Goal: Communication & Community: Answer question/provide support

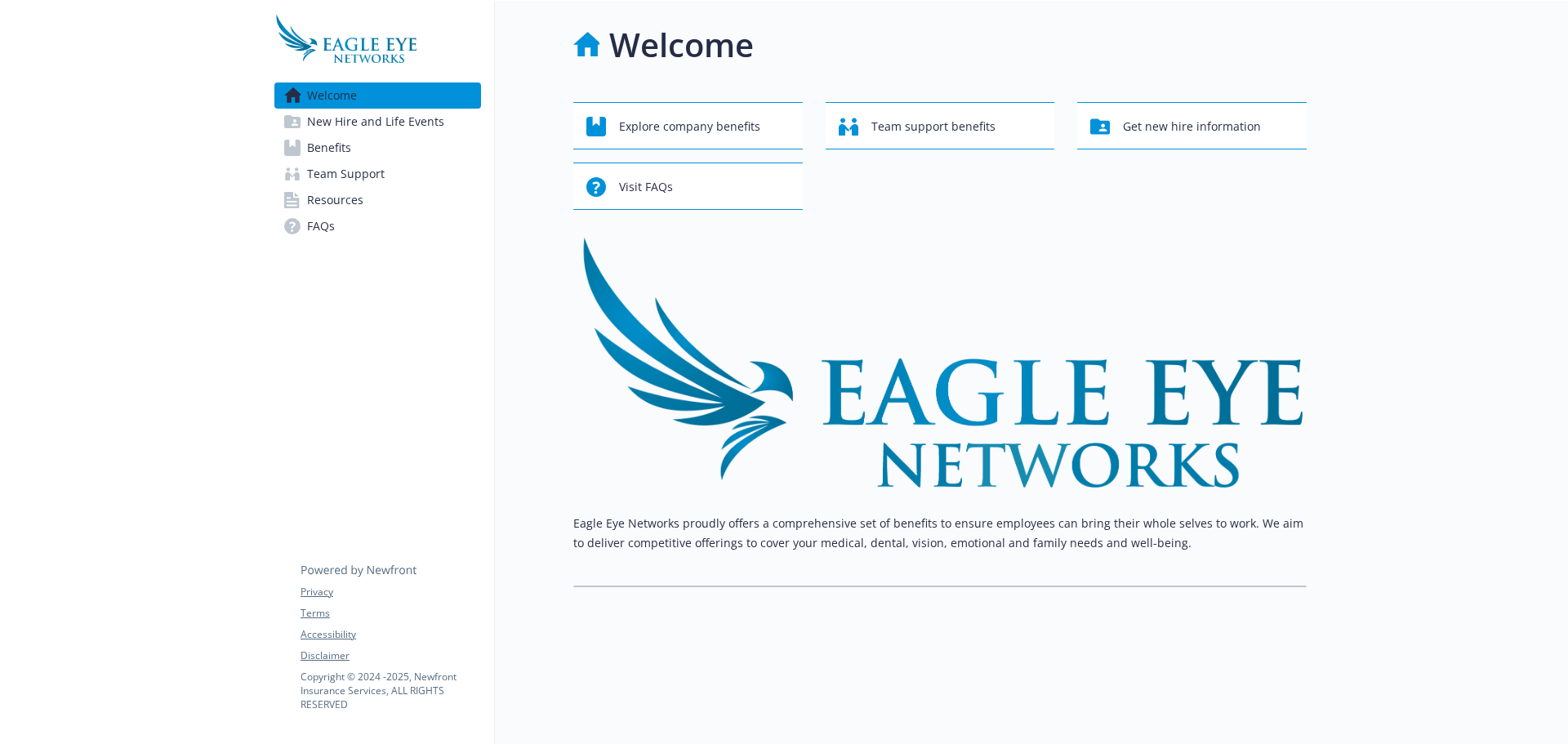
click at [334, 151] on span "Benefits" at bounding box center [328, 148] width 44 height 26
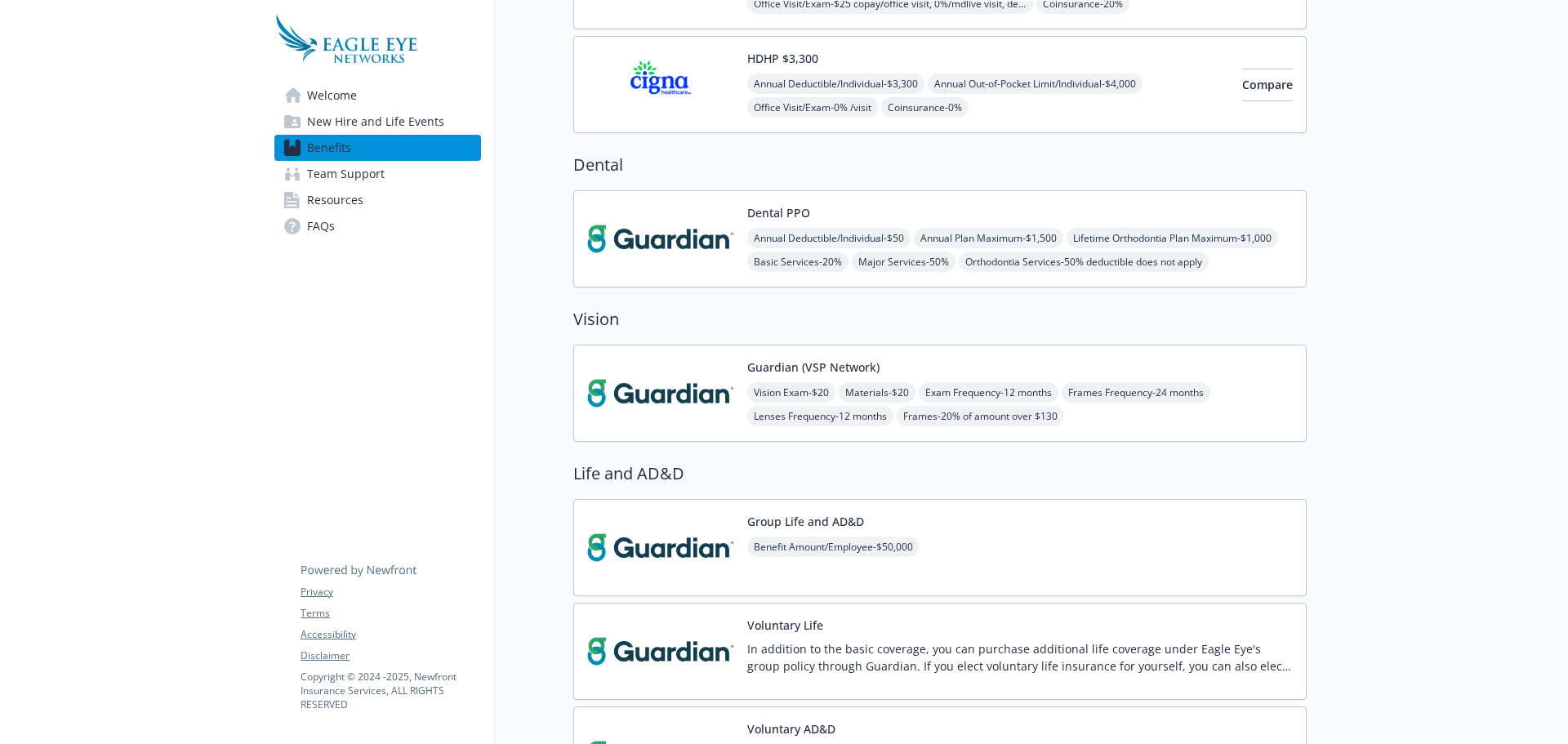
scroll to position [408, 0]
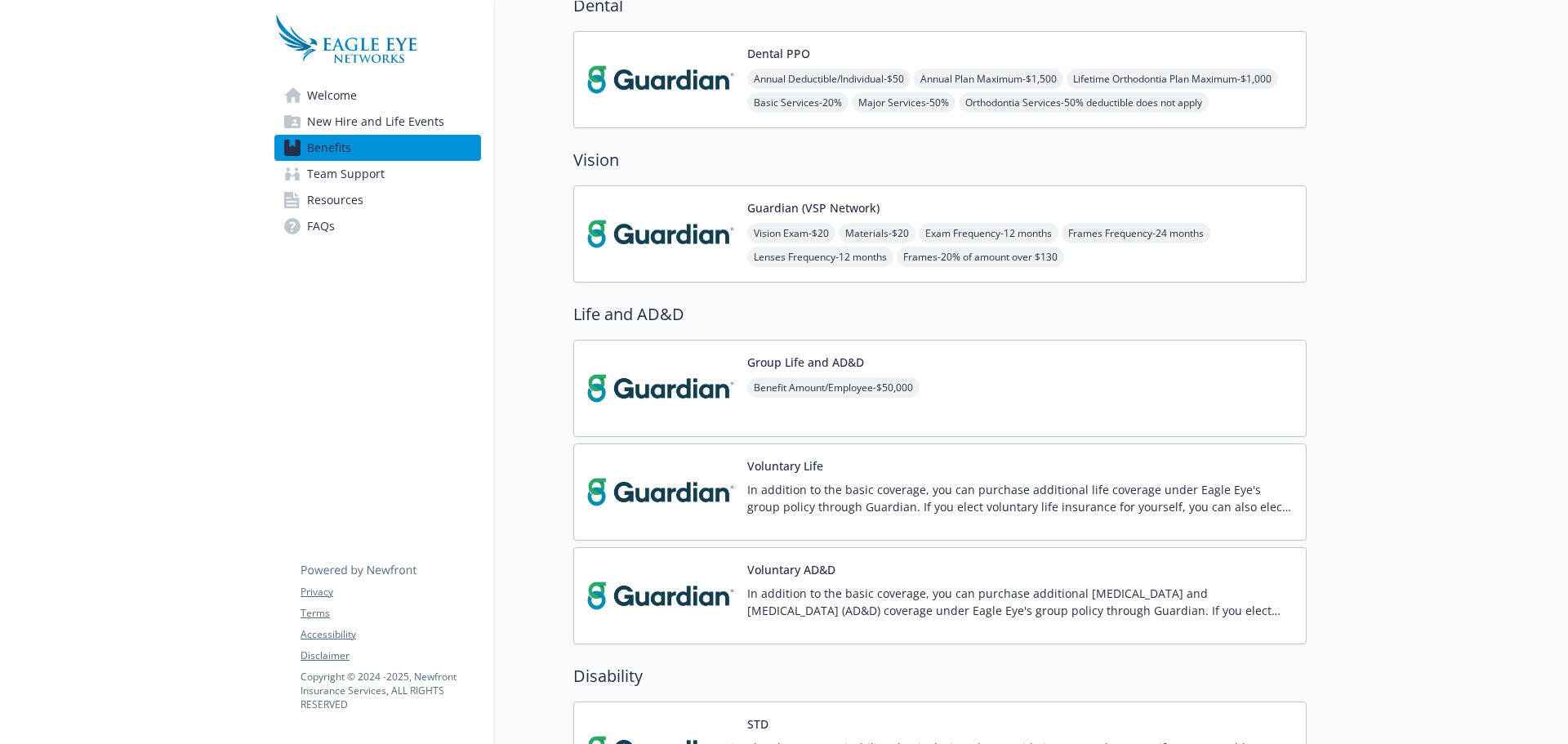
click at [683, 400] on img at bounding box center [661, 388] width 147 height 69
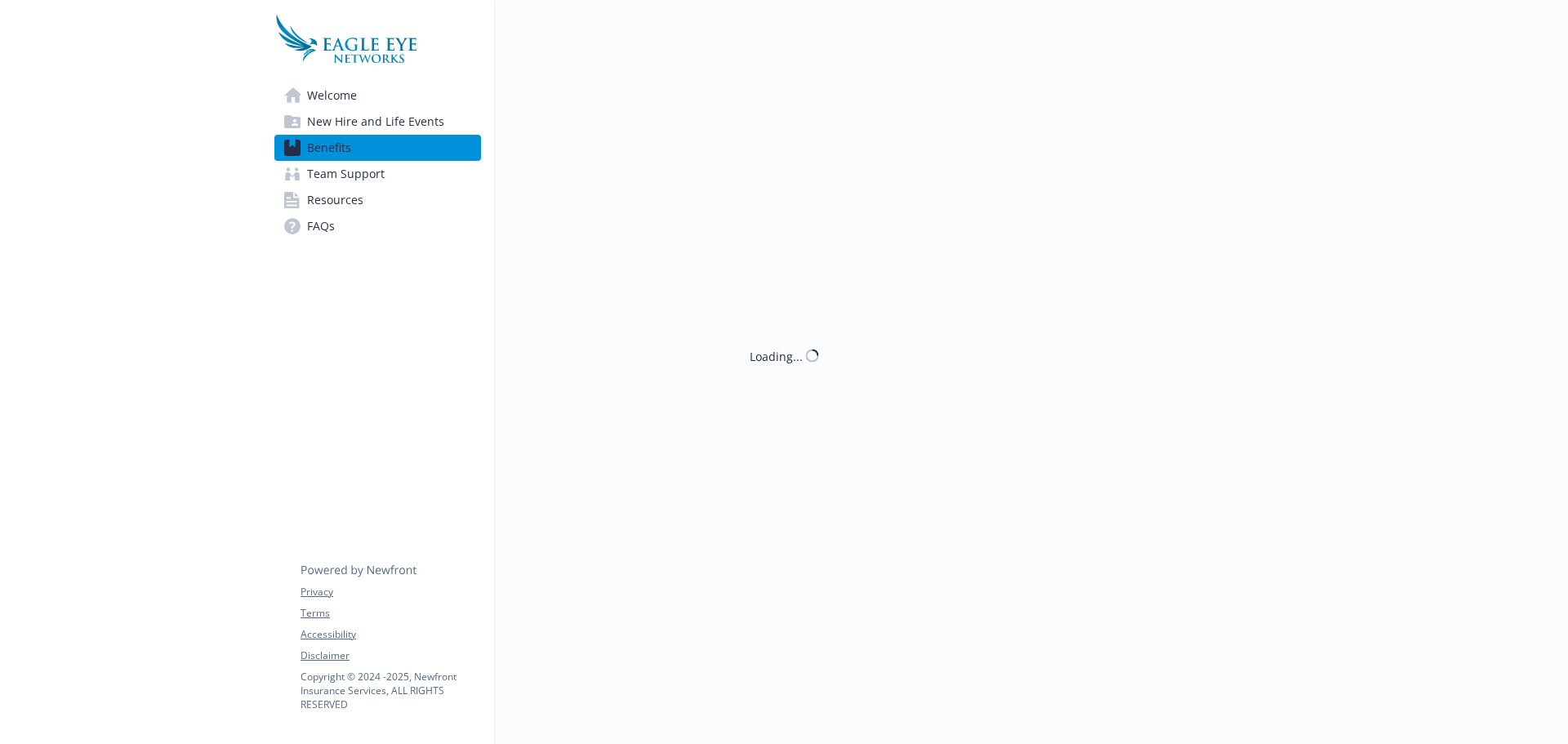
scroll to position [408, 0]
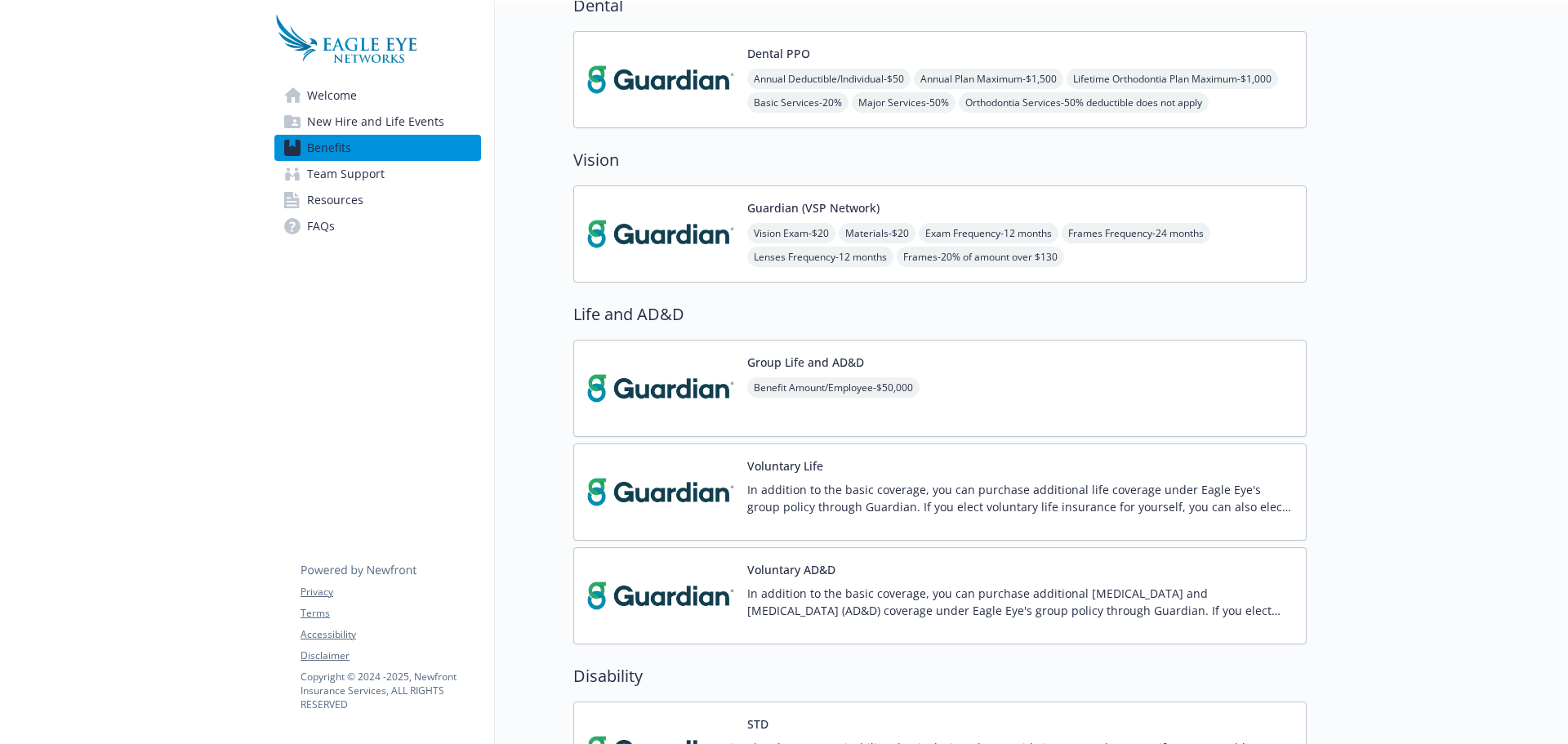
click at [680, 401] on img at bounding box center [661, 388] width 147 height 69
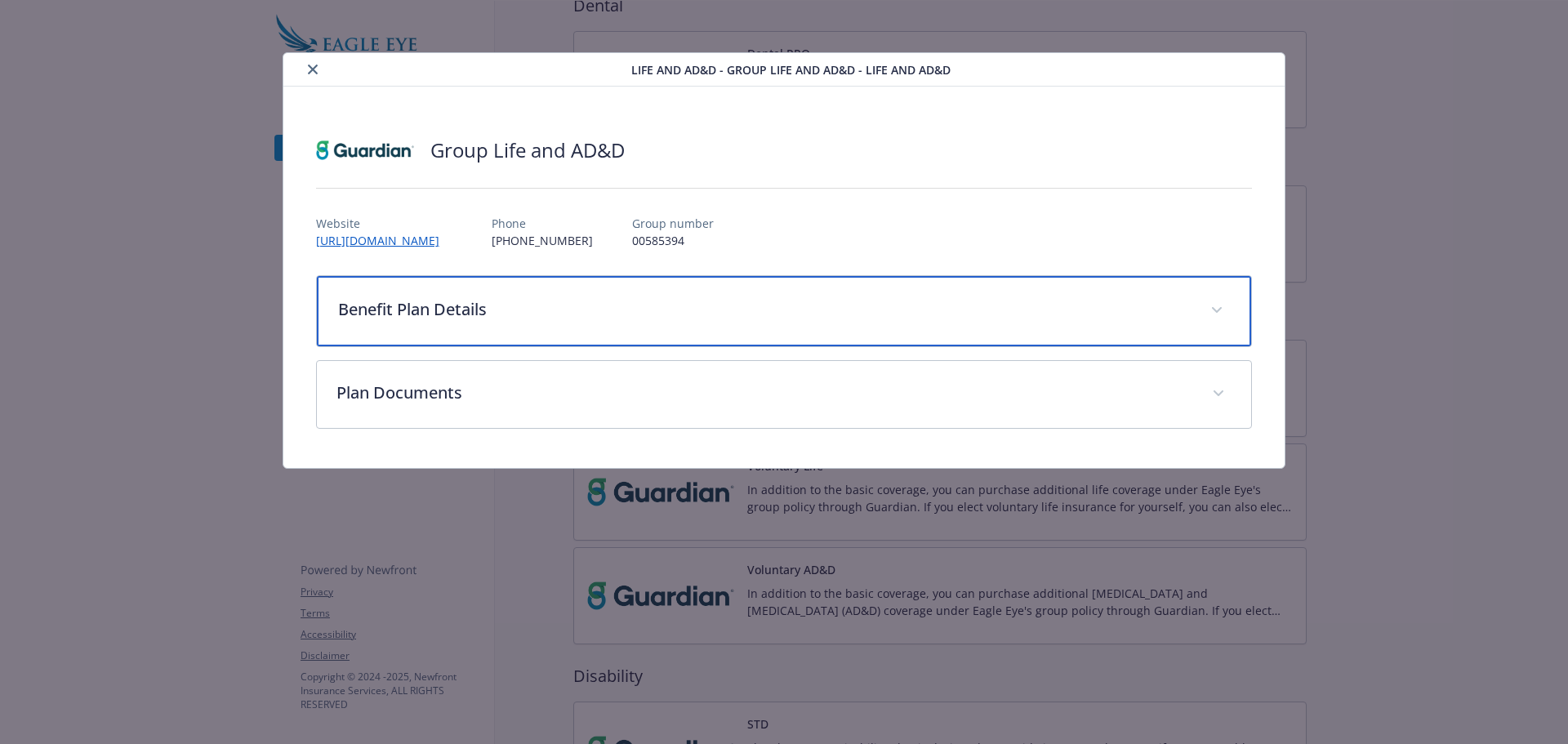
click at [422, 310] on p "Benefit Plan Details" at bounding box center [765, 310] width 853 height 25
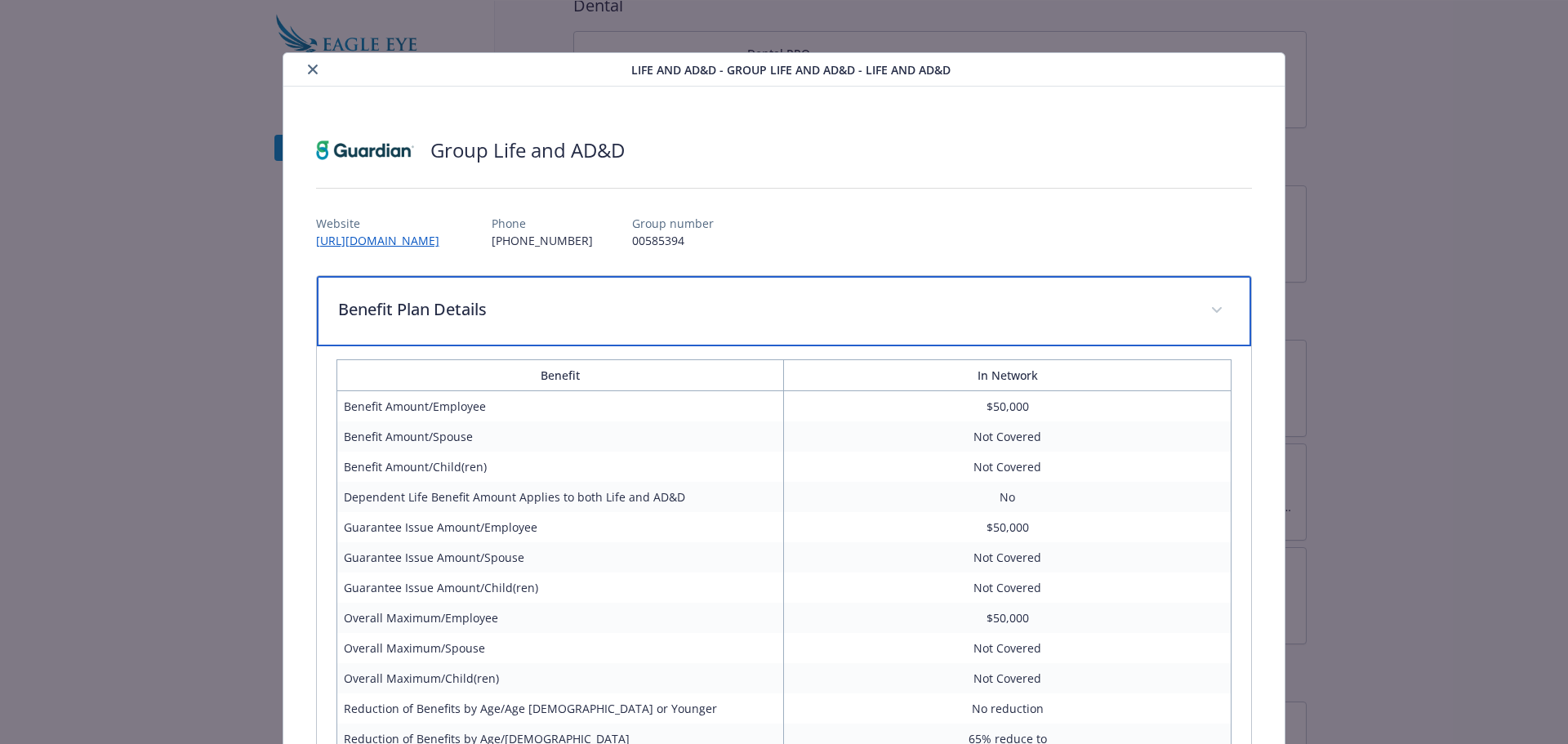
click at [466, 323] on div "Benefit Plan Details" at bounding box center [784, 310] width 935 height 70
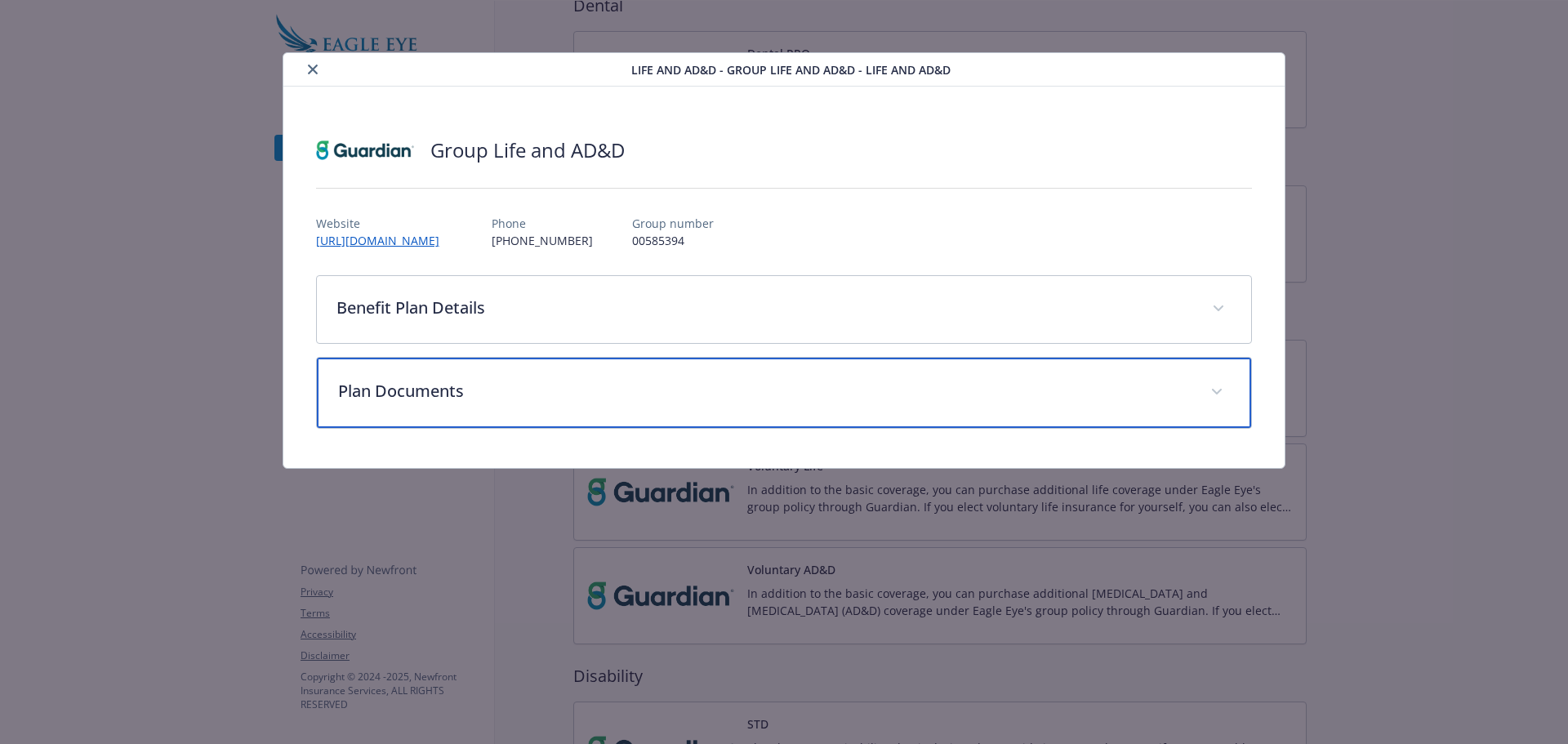
click at [453, 408] on div "Plan Documents" at bounding box center [784, 392] width 935 height 70
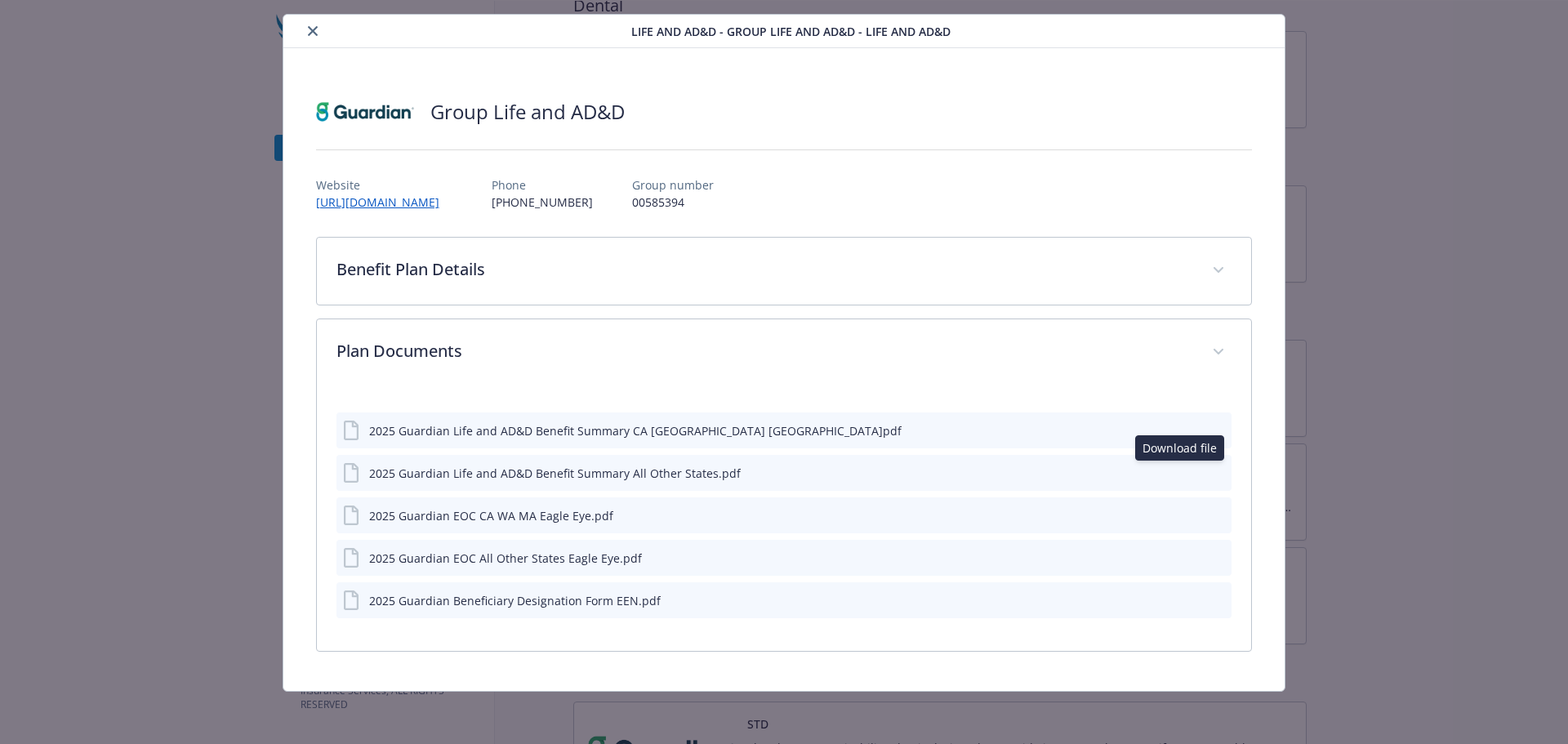
scroll to position [39, 0]
click at [1183, 473] on icon "download file" at bounding box center [1189, 471] width 13 height 13
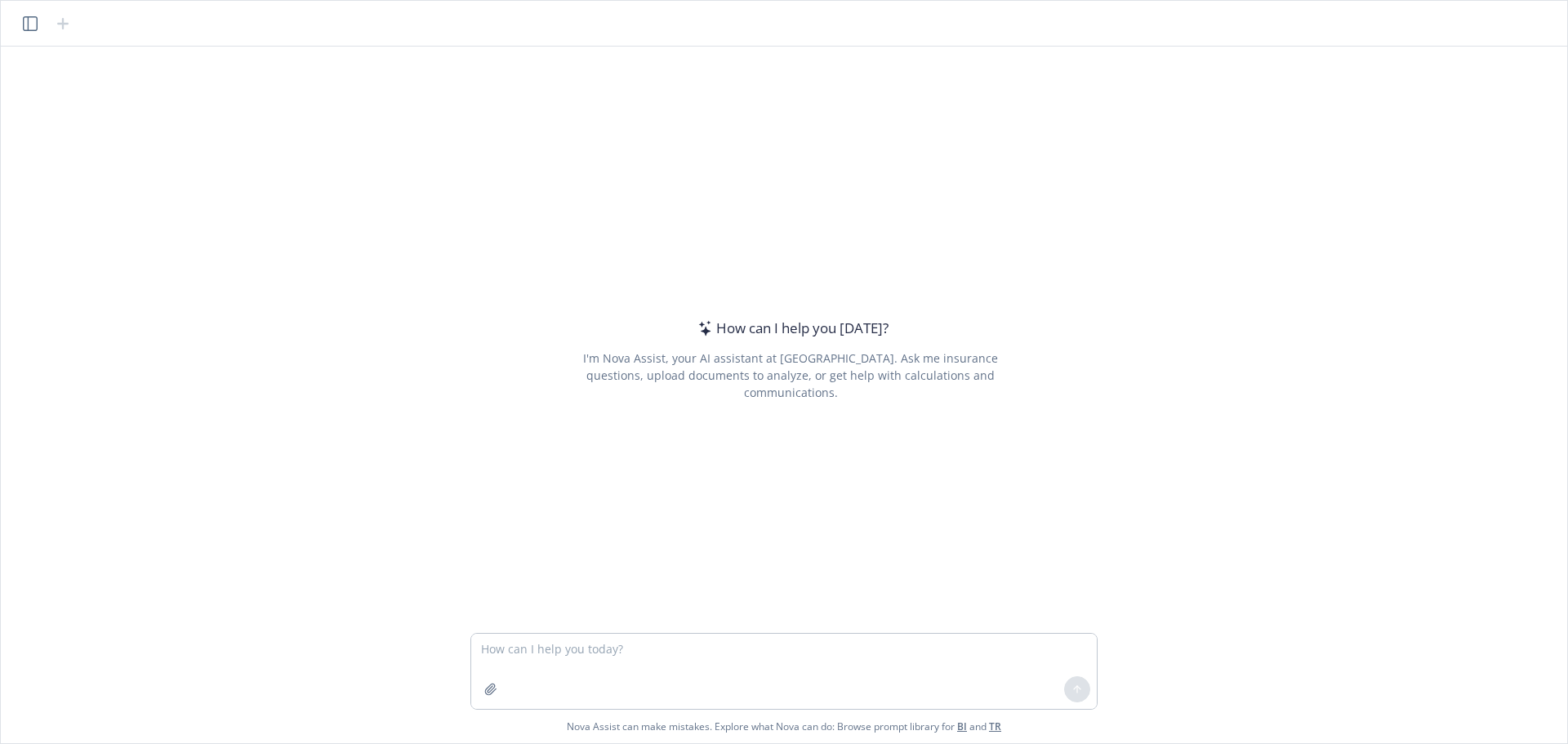
drag, startPoint x: 0, startPoint y: 0, endPoint x: 642, endPoint y: 645, distance: 910.0
click at [641, 646] on textarea at bounding box center [784, 672] width 625 height 75
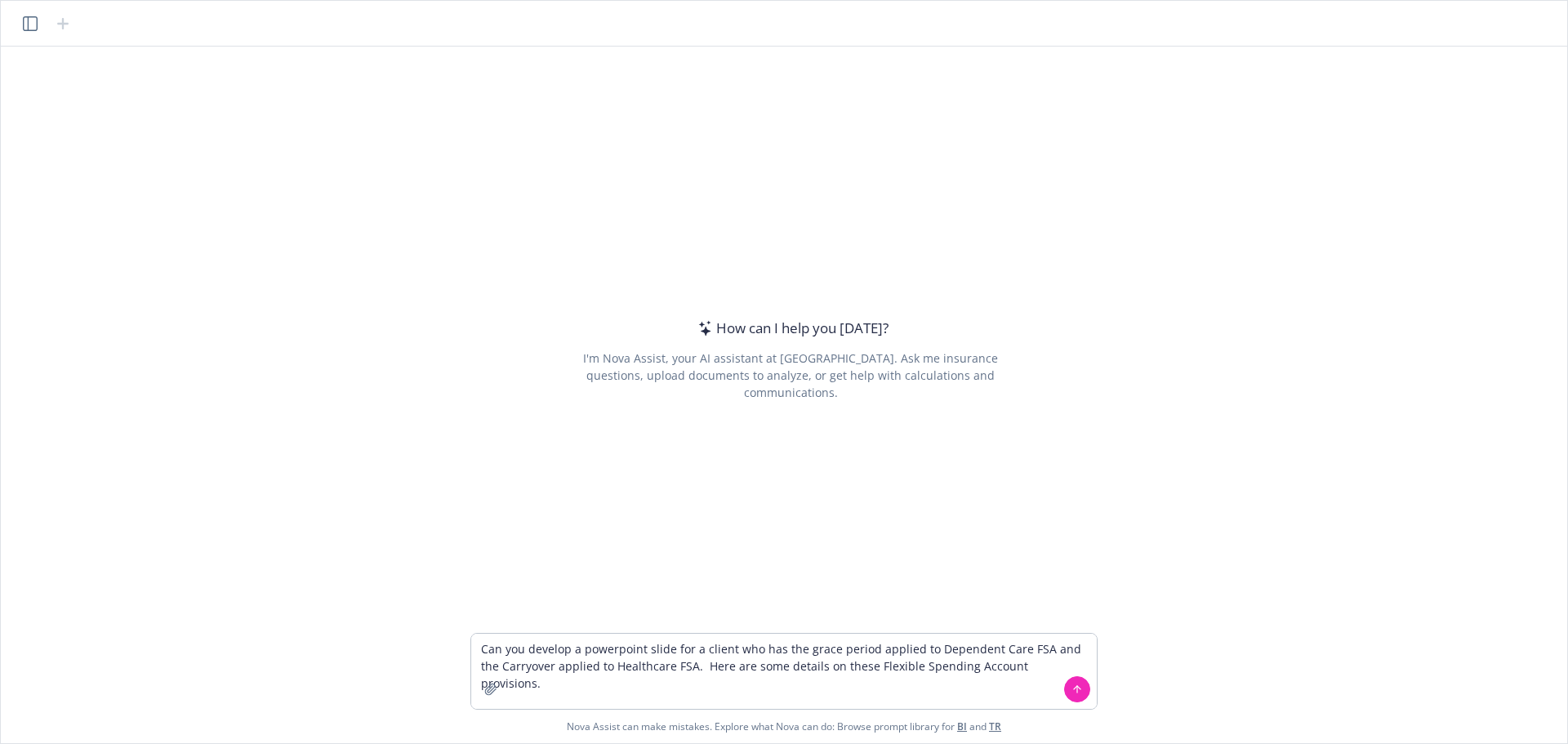
drag, startPoint x: 1052, startPoint y: 666, endPoint x: 1076, endPoint y: 665, distance: 24.0
click at [1054, 665] on textarea "Can you develop a powerpoint slide for a client who has the grace period applie…" at bounding box center [784, 672] width 625 height 75
click at [1076, 665] on textarea "Can you develop a powerpoint slide for a client who has the grace period applie…" at bounding box center [784, 672] width 625 height 75
type textarea "Can you develop a powerpoint slide for a client who has the grace period applie…"
click at [807, 673] on textarea "Can you develop a powerpoint slide for a client who has the grace period applie…" at bounding box center [784, 672] width 625 height 75
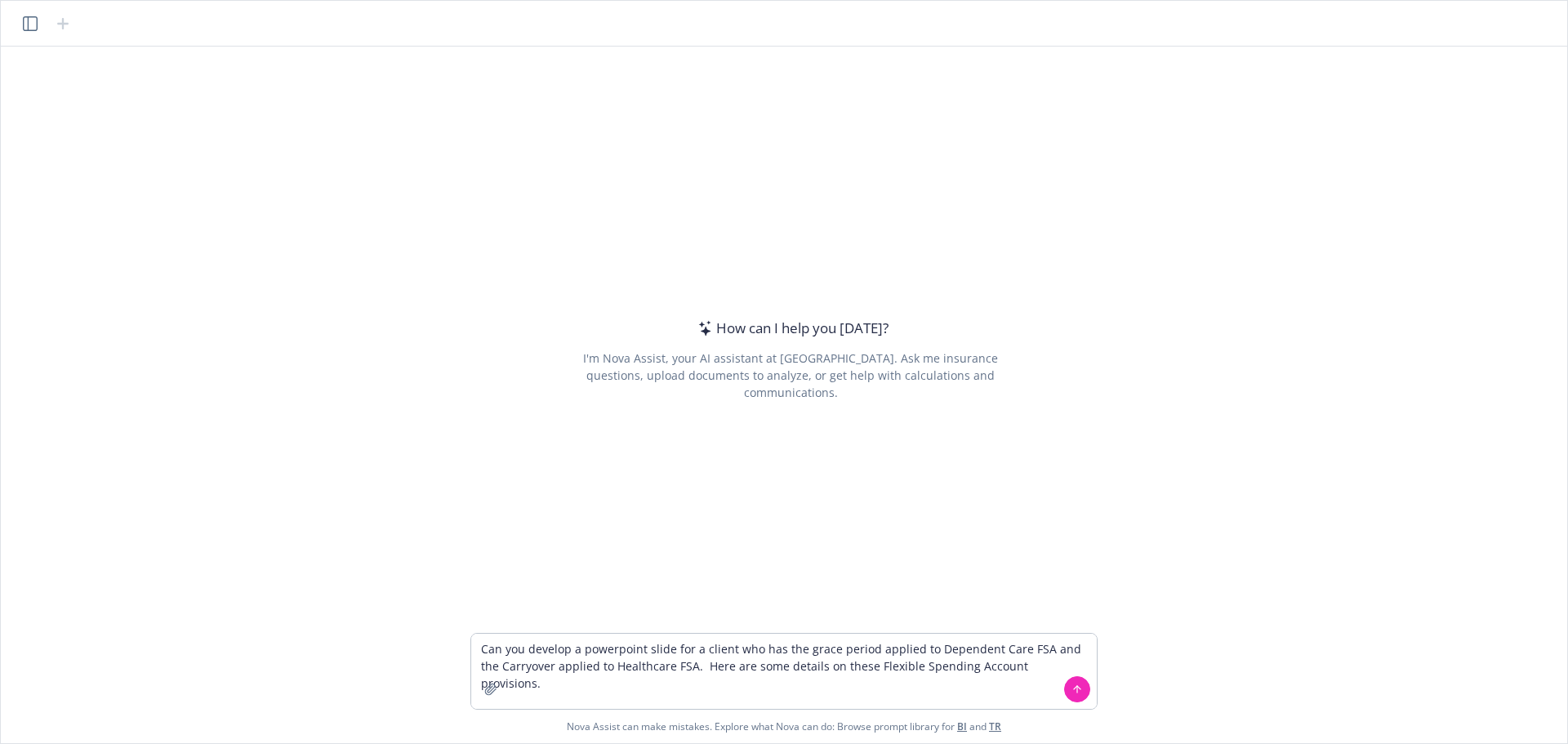
click at [1058, 673] on div at bounding box center [1078, 689] width 40 height 40
click at [1063, 661] on textarea "Can you develop a powerpoint slide for a client who has the grace period applie…" at bounding box center [784, 672] width 625 height 75
click at [1062, 667] on textarea "Can you develop a powerpoint slide for a client who has the grace period applie…" at bounding box center [784, 672] width 625 height 75
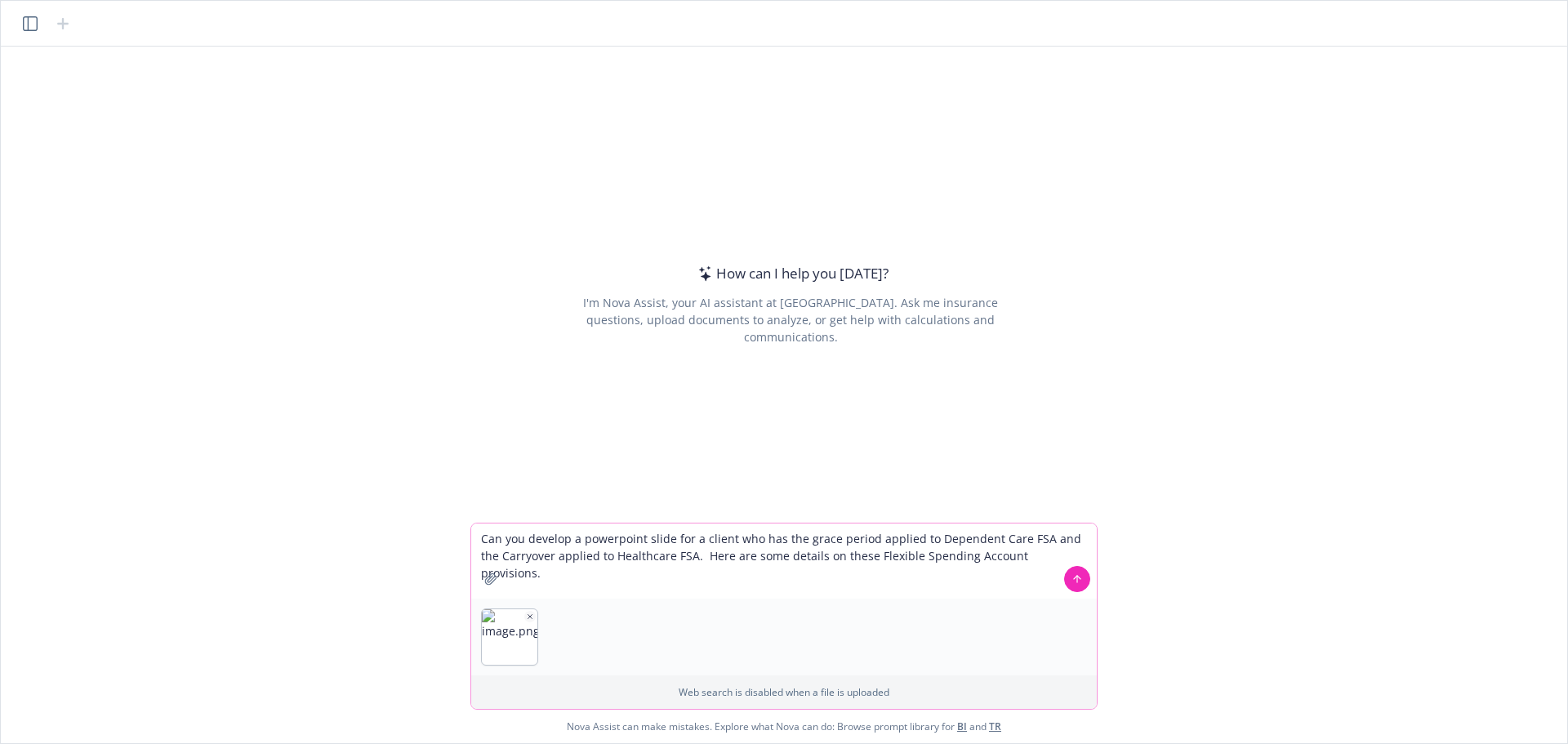
click at [1084, 577] on button at bounding box center [1077, 578] width 26 height 26
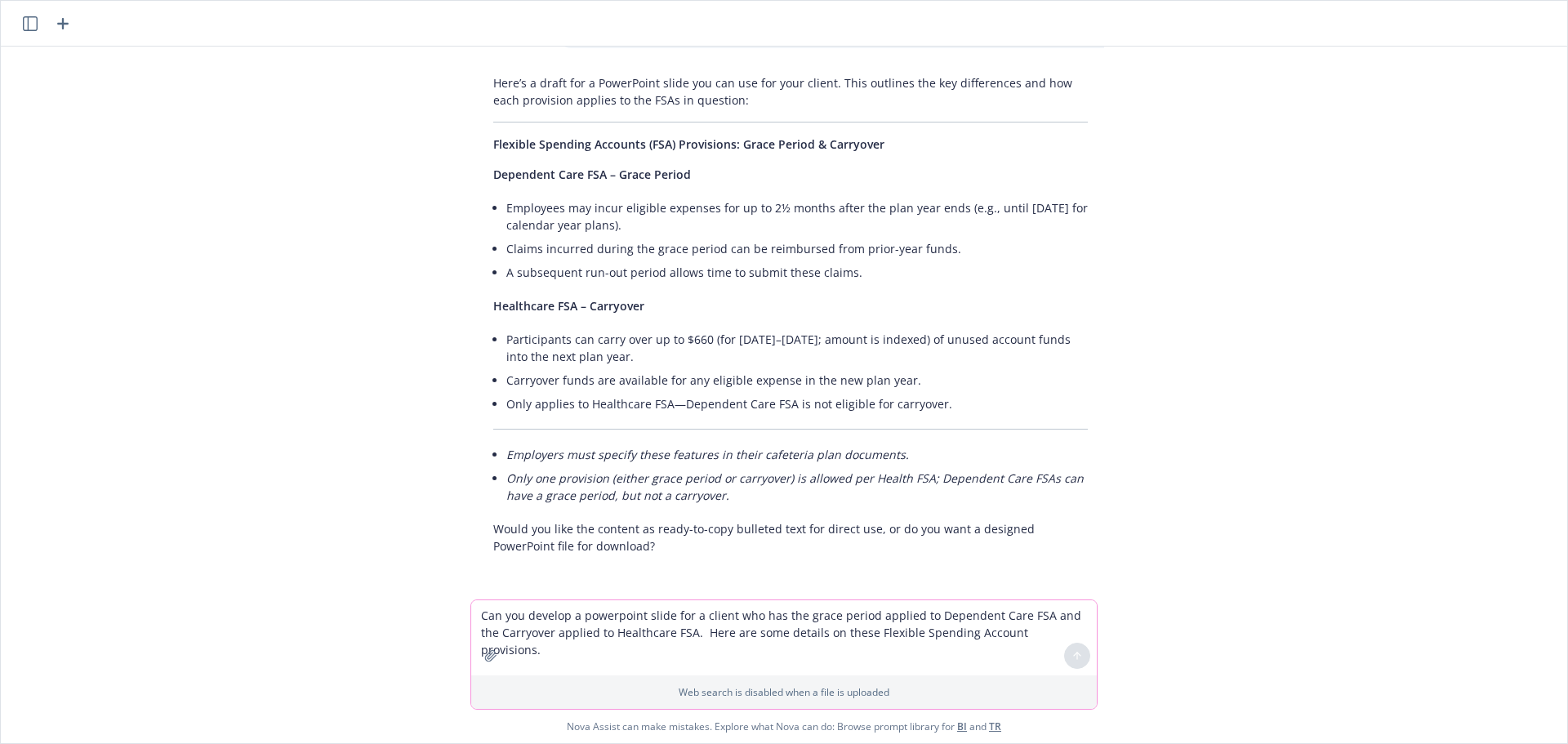
scroll to position [131, 0]
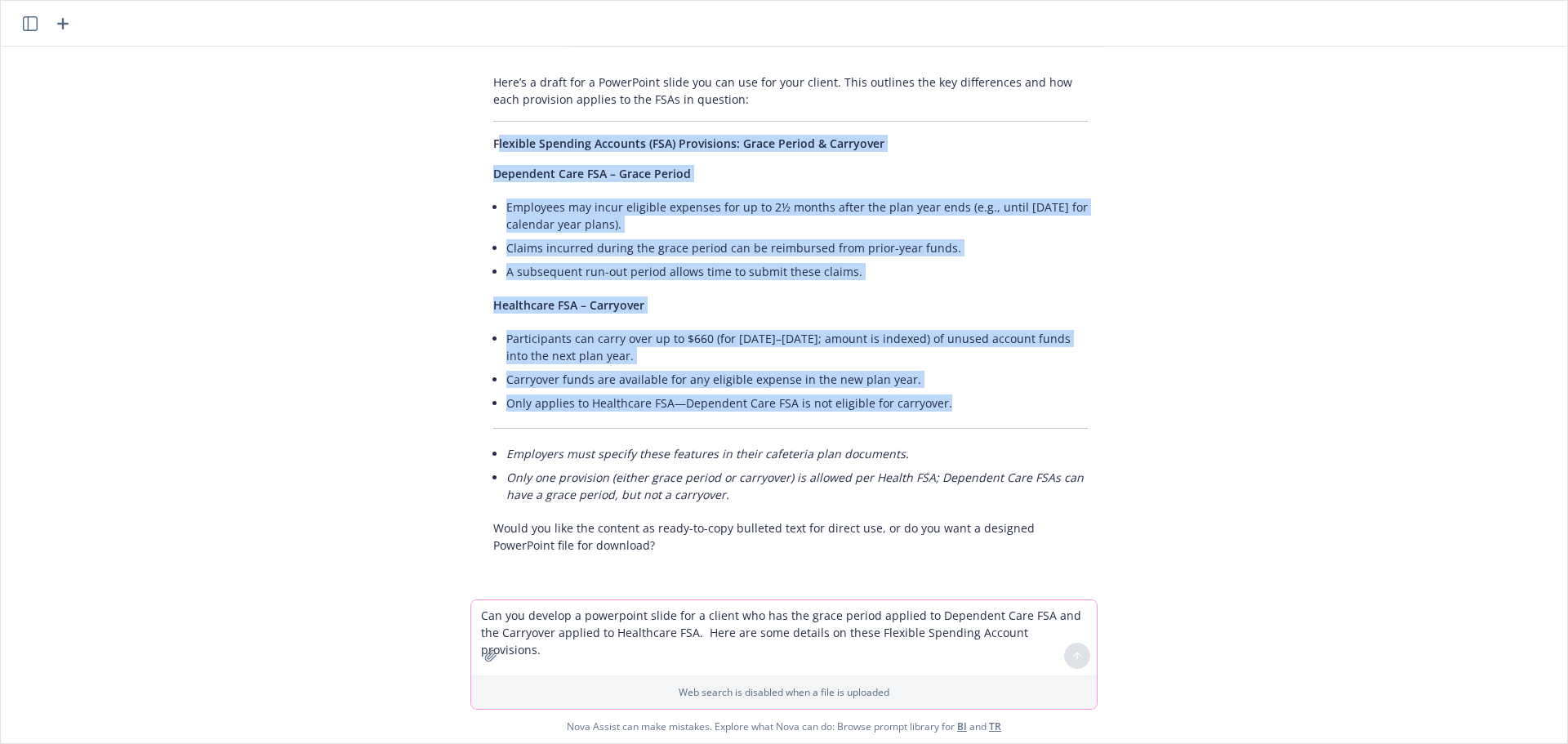
drag, startPoint x: 491, startPoint y: 148, endPoint x: 979, endPoint y: 414, distance: 555.8
click at [979, 414] on div "Here’s a draft for a PowerPoint slide you can use for your client. This outline…" at bounding box center [791, 312] width 627 height 493
click at [860, 189] on div "Here’s a draft for a PowerPoint slide you can use for your client. This outline…" at bounding box center [791, 312] width 627 height 493
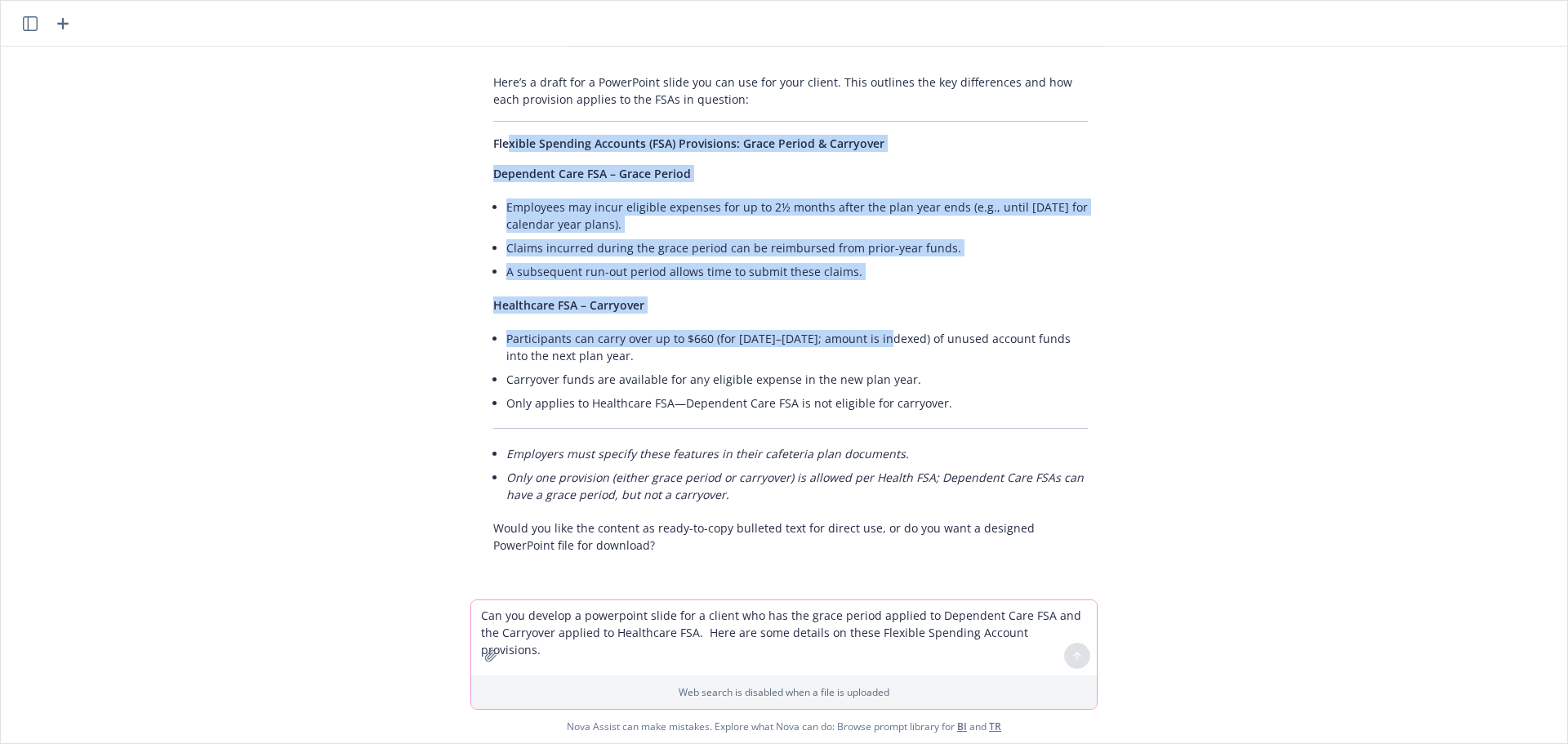
drag, startPoint x: 500, startPoint y: 145, endPoint x: 881, endPoint y: 327, distance: 422.2
click at [881, 325] on div "Here’s a draft for a PowerPoint slide you can use for your client. This outline…" at bounding box center [791, 312] width 627 height 493
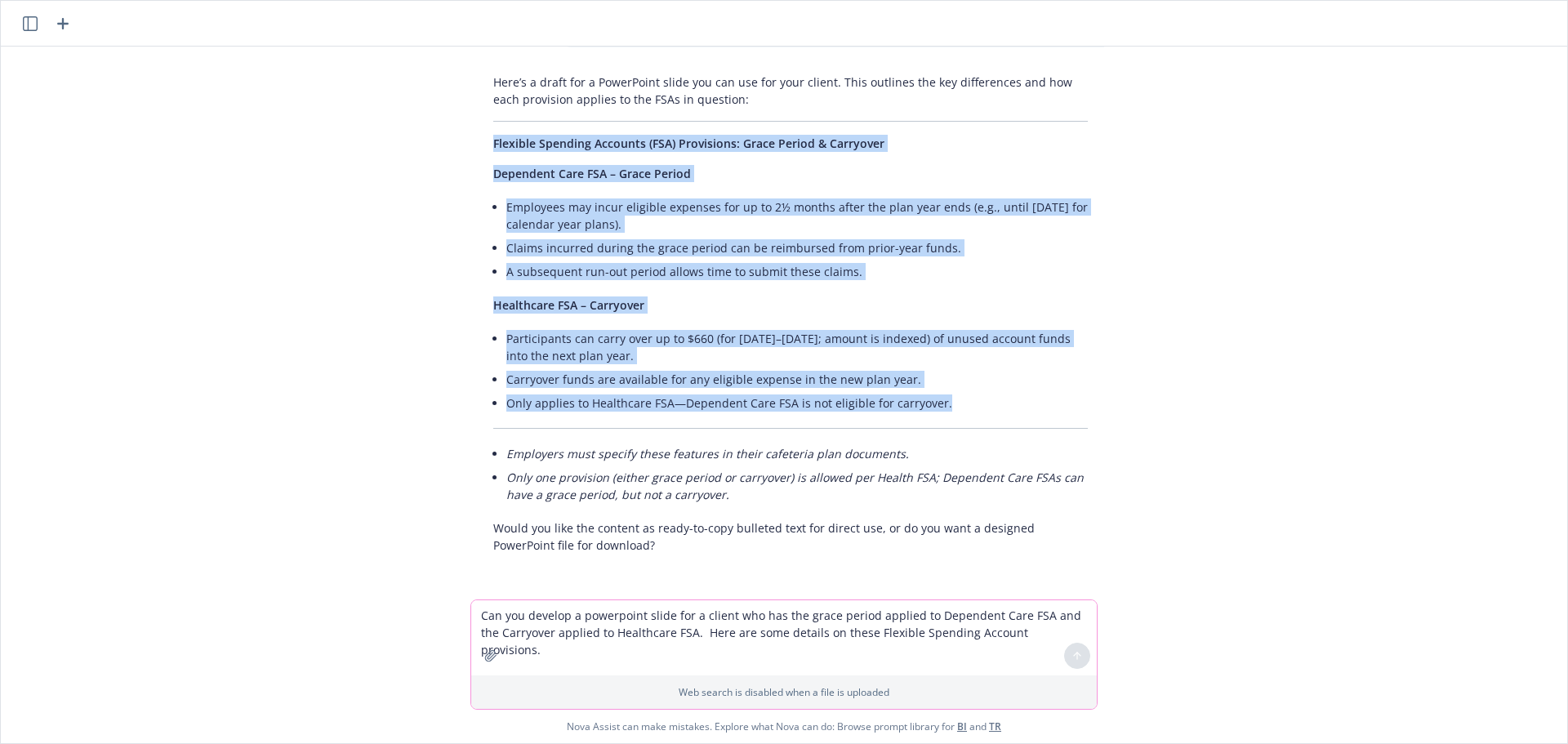
drag, startPoint x: 997, startPoint y: 400, endPoint x: 477, endPoint y: 142, distance: 580.5
click at [477, 142] on div "Here’s a draft for a PowerPoint slide you can use for your client. This outline…" at bounding box center [791, 312] width 627 height 493
copy div "Flexible Spending Accounts (FSA) Provisions: Grace Period & Carryover Dependent…"
